Goal: Navigation & Orientation: Find specific page/section

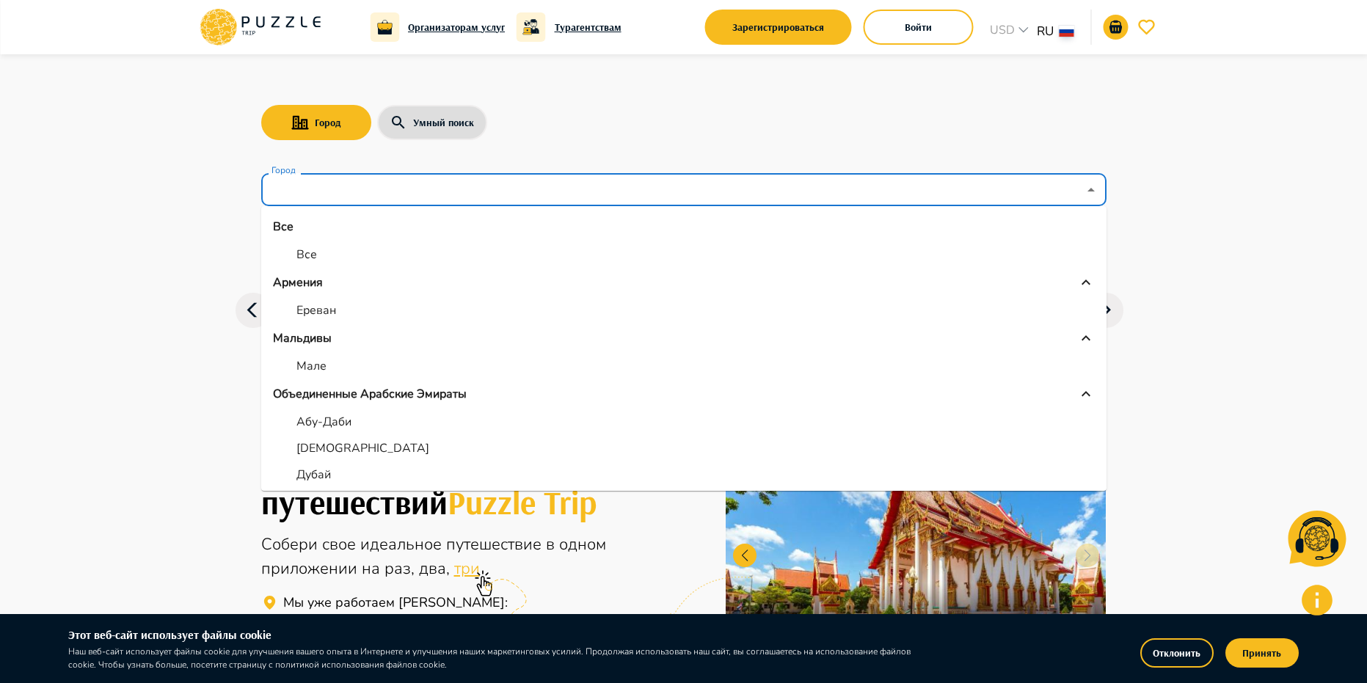
click at [308, 186] on input "Город" at bounding box center [672, 190] width 809 height 28
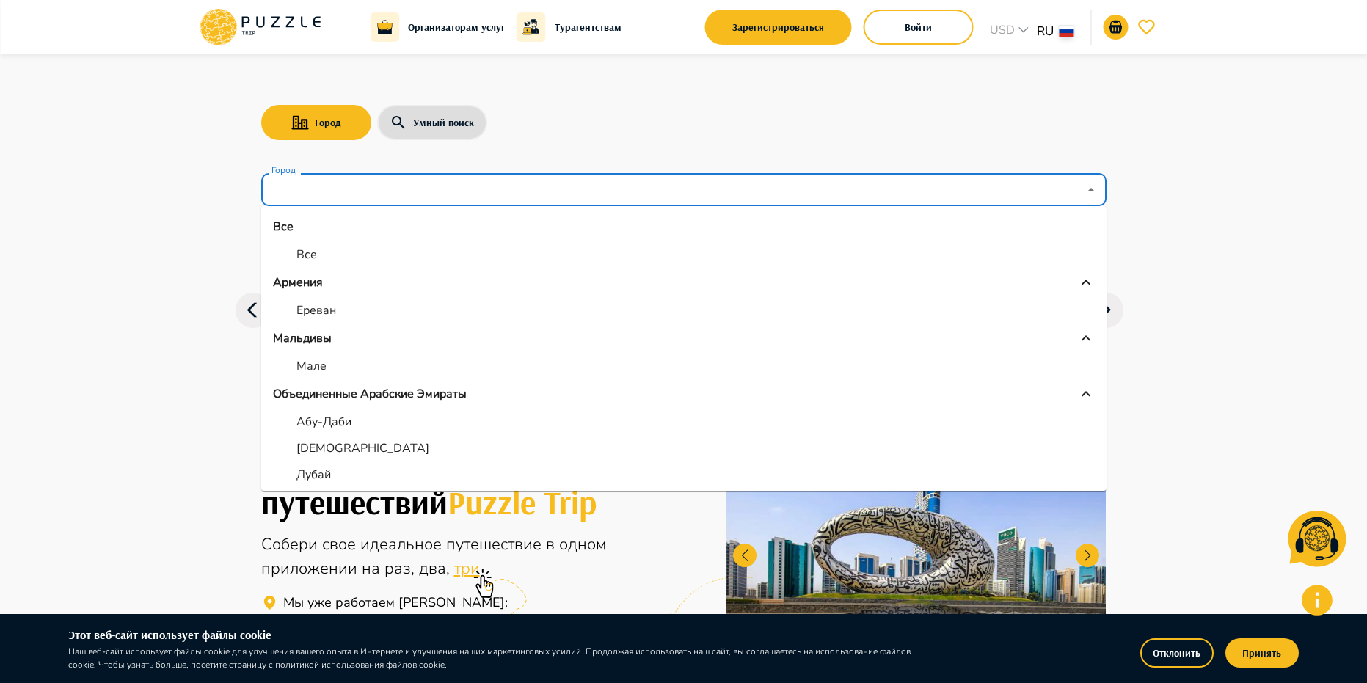
scroll to position [196, 0]
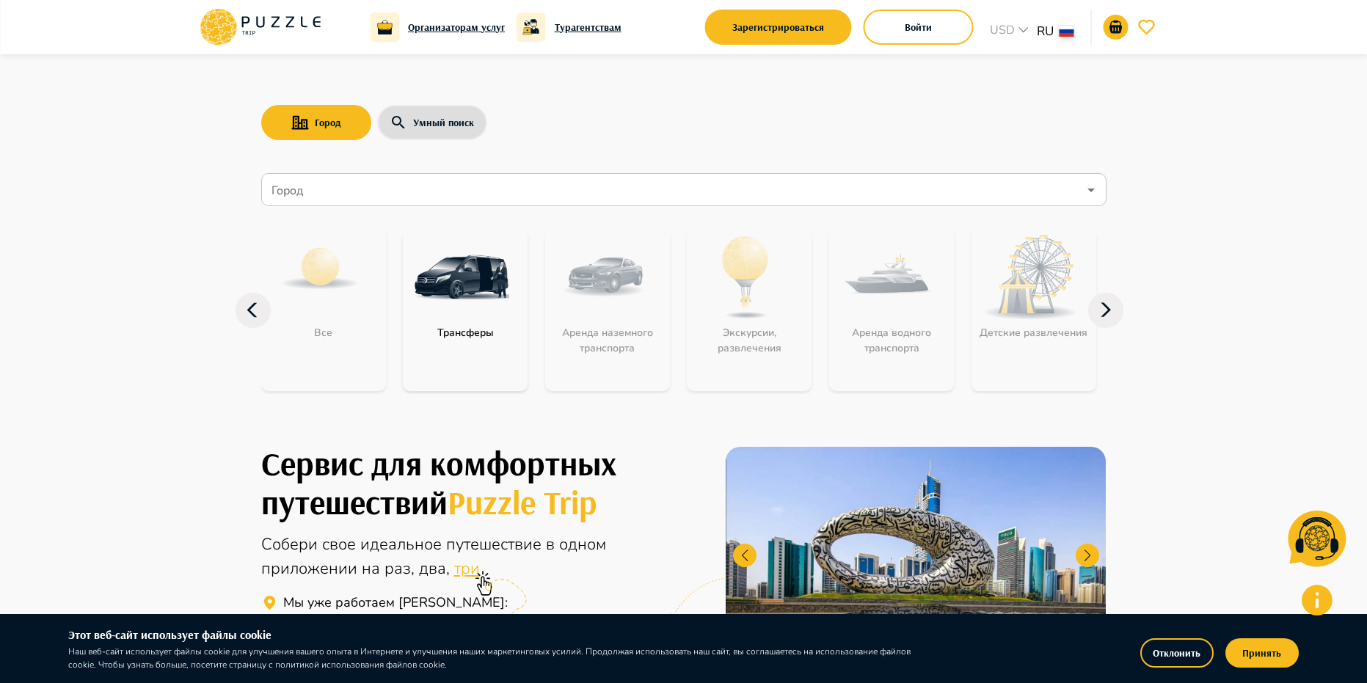
click at [641, 150] on div "Город Умный поиск Город Город Все Трансферы Аренда наземного транспорта Экскурс…" at bounding box center [684, 234] width 880 height 360
click at [651, 151] on div "Город Умный поиск Город Город Все Трансферы Аренда наземного транспорта Экскурс…" at bounding box center [684, 234] width 880 height 360
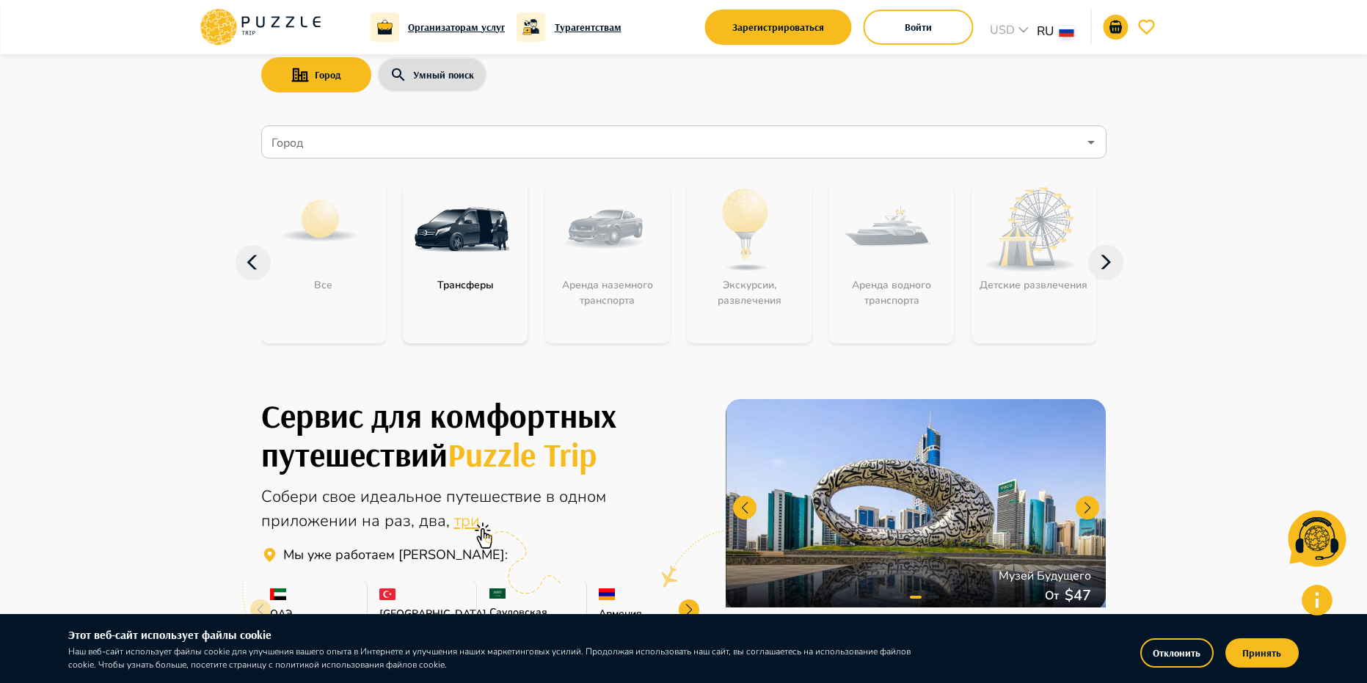
scroll to position [0, 0]
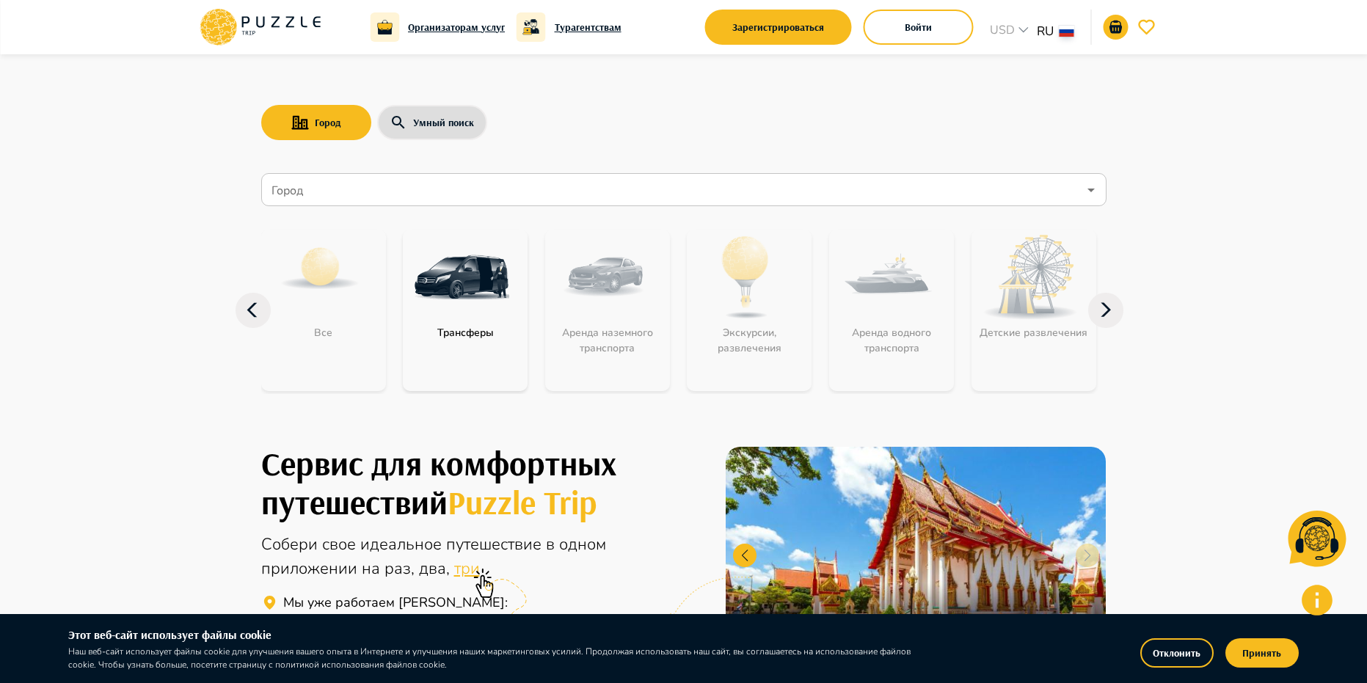
click at [621, 99] on div "Город Умный поиск Город Город Все Трансферы Аренда наземного транспорта Экскурс…" at bounding box center [684, 234] width 880 height 360
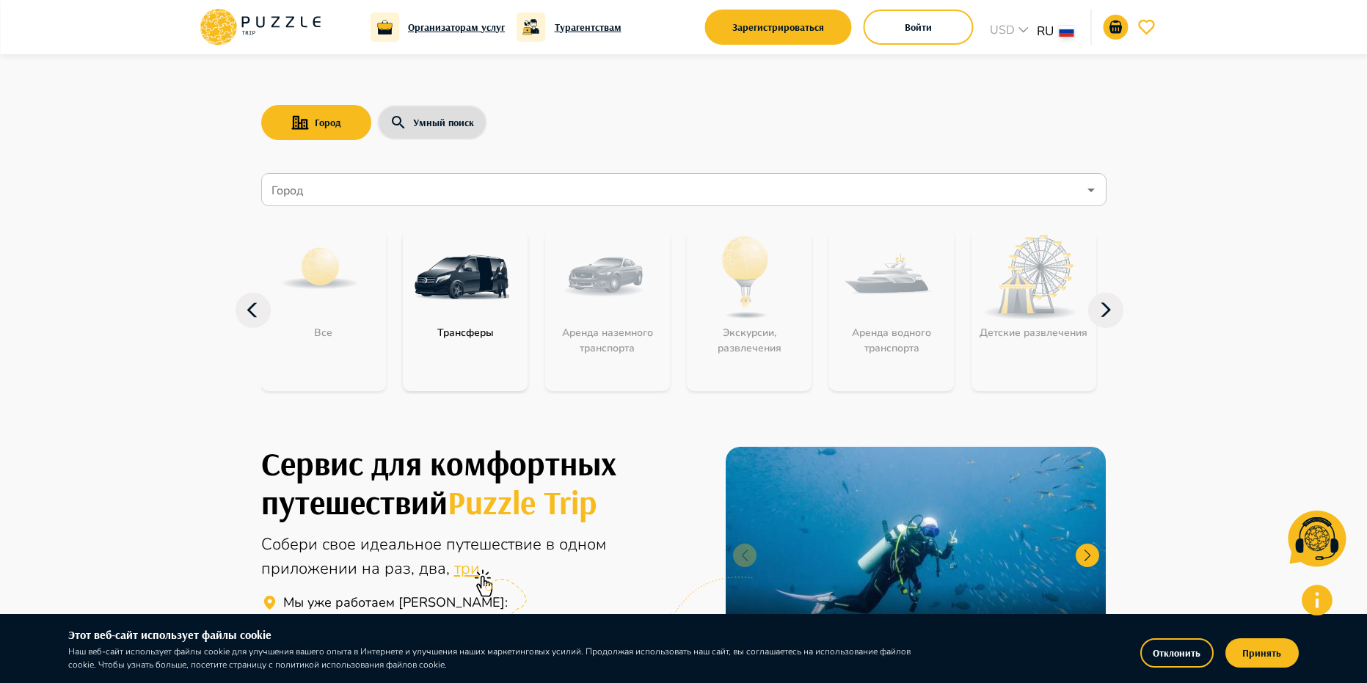
click at [672, 129] on div "Город Умный поиск" at bounding box center [683, 122] width 845 height 43
